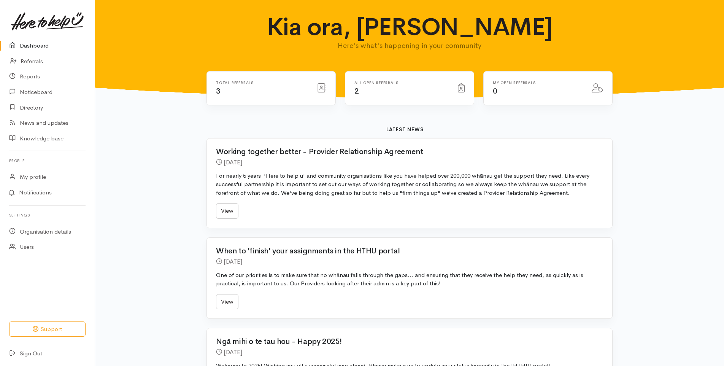
click at [217, 85] on div "Total referrals 3" at bounding box center [261, 89] width 101 height 16
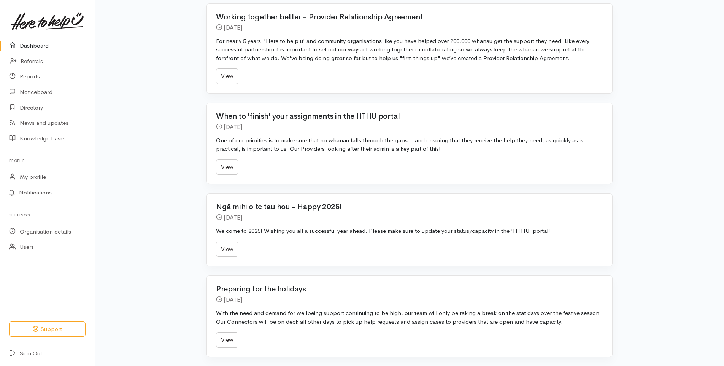
scroll to position [152, 0]
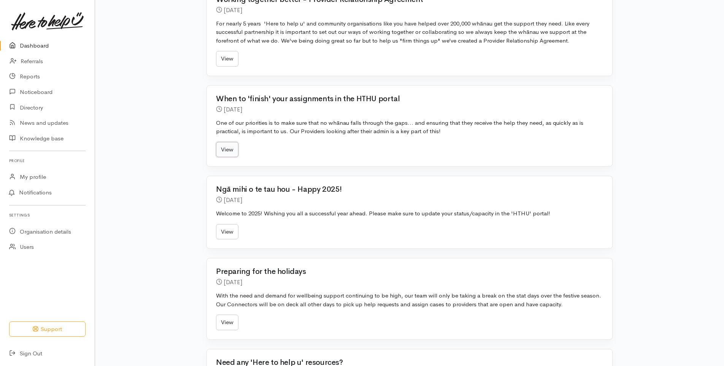
click at [228, 149] on link "View" at bounding box center [227, 150] width 22 height 16
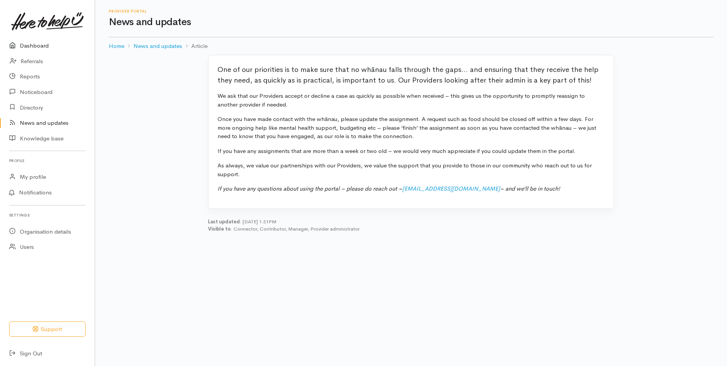
click at [41, 49] on link "Dashboard" at bounding box center [47, 46] width 95 height 16
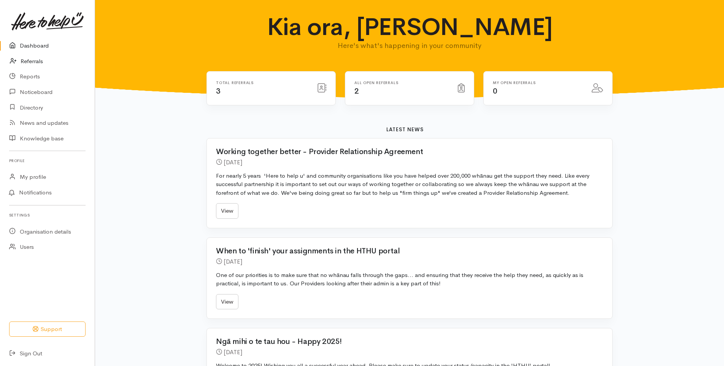
click at [26, 59] on link "Referrals" at bounding box center [47, 62] width 95 height 16
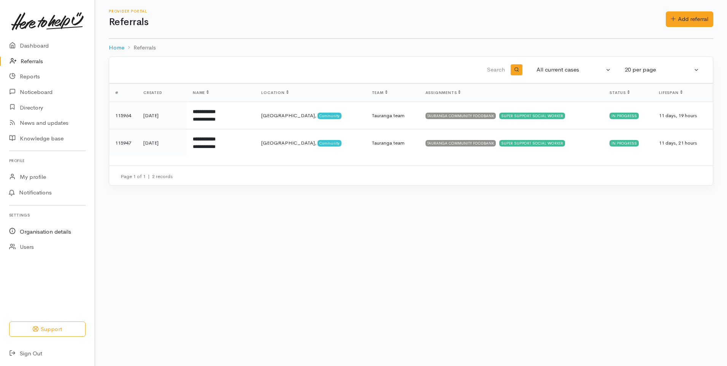
click at [65, 230] on link "Organisation details" at bounding box center [47, 232] width 95 height 16
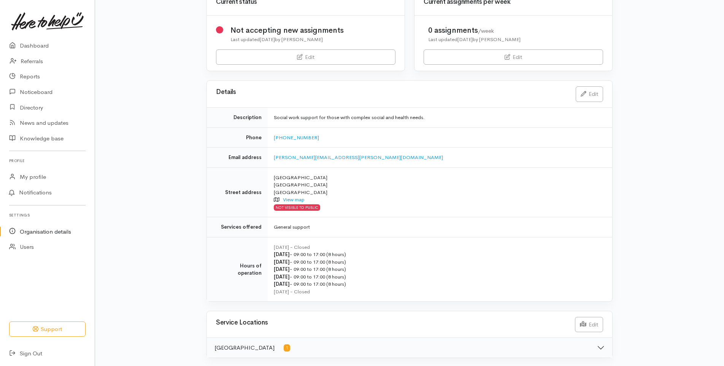
scroll to position [69, 0]
click at [284, 344] on span "1" at bounding box center [287, 346] width 6 height 7
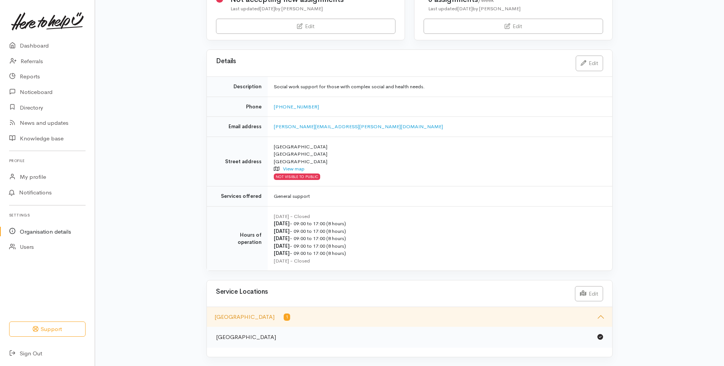
scroll to position [99, 0]
click at [31, 247] on link "Users" at bounding box center [47, 247] width 95 height 16
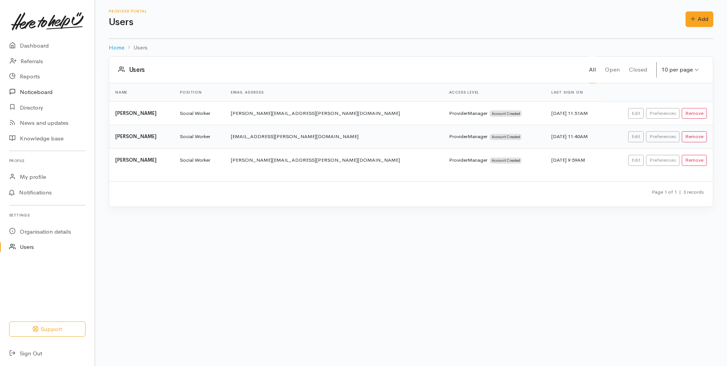
click at [44, 92] on link "Noticeboard" at bounding box center [47, 92] width 95 height 16
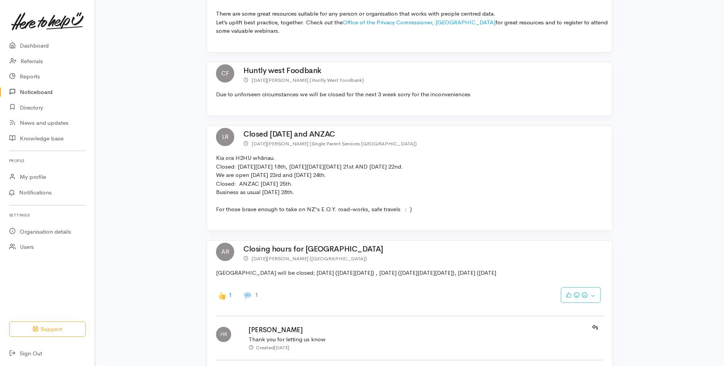
scroll to position [38, 0]
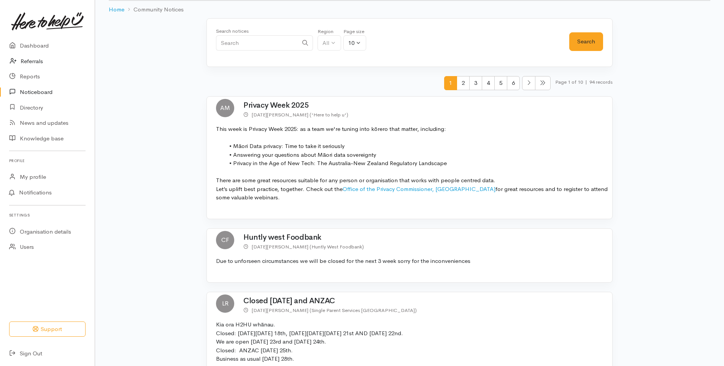
click at [30, 59] on link "Referrals" at bounding box center [47, 62] width 95 height 16
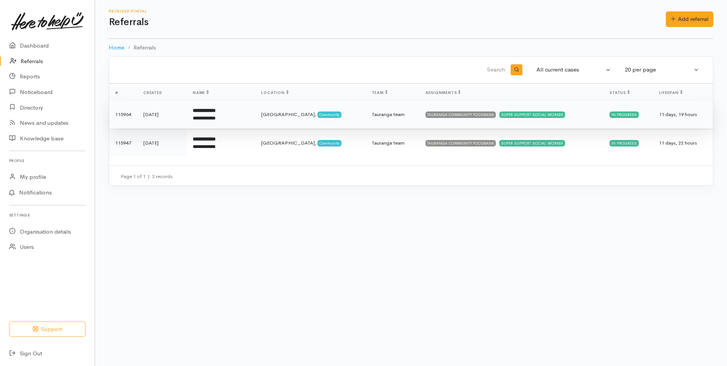
click at [212, 111] on b "**********" at bounding box center [204, 110] width 23 height 5
